Goal: Task Accomplishment & Management: Manage account settings

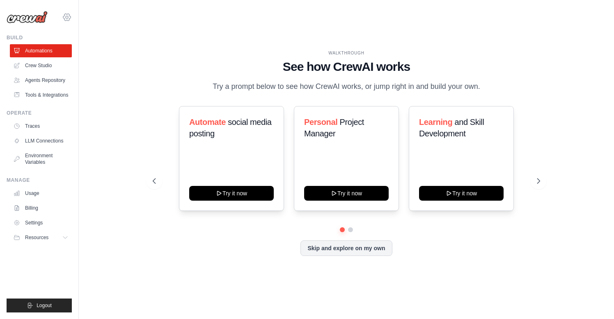
click at [67, 16] on icon at bounding box center [67, 17] width 10 height 10
click at [90, 50] on span "Settings" at bounding box center [102, 51] width 65 height 8
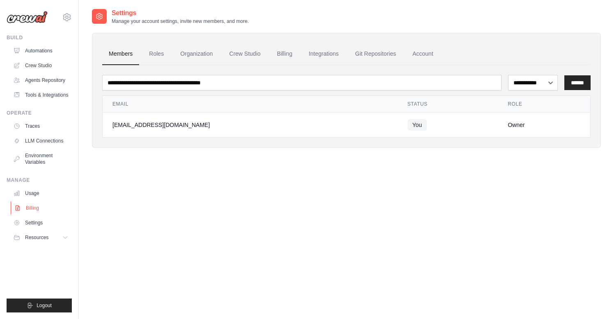
click at [32, 208] on link "Billing" at bounding box center [42, 208] width 62 height 13
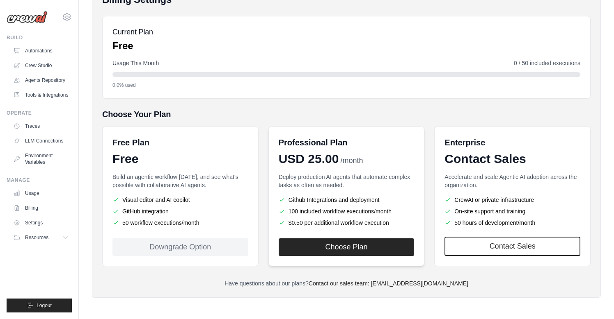
scroll to position [79, 0]
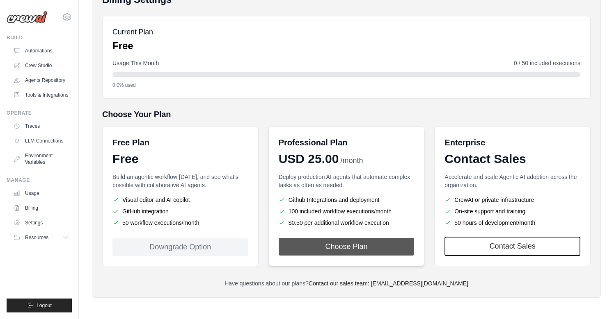
click at [344, 249] on button "Choose Plan" at bounding box center [346, 247] width 136 height 18
